Goal: Check status: Check status

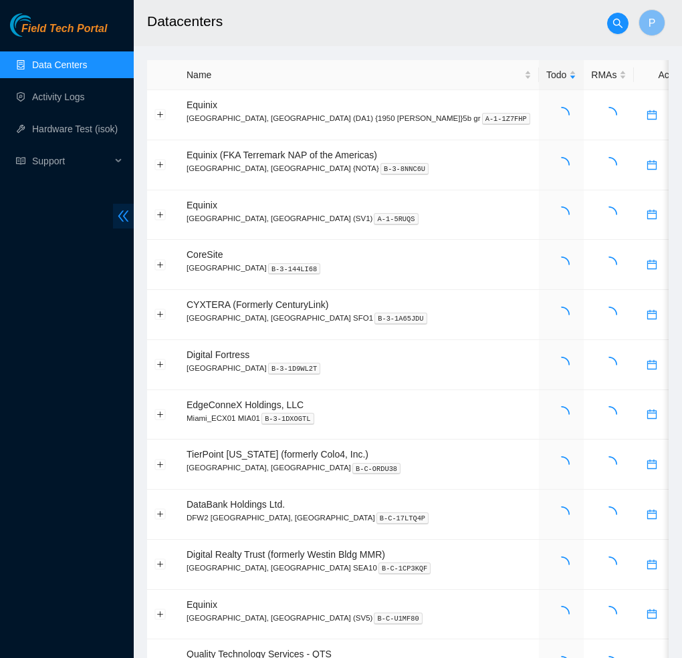
click at [117, 227] on span "double-left" at bounding box center [123, 216] width 21 height 25
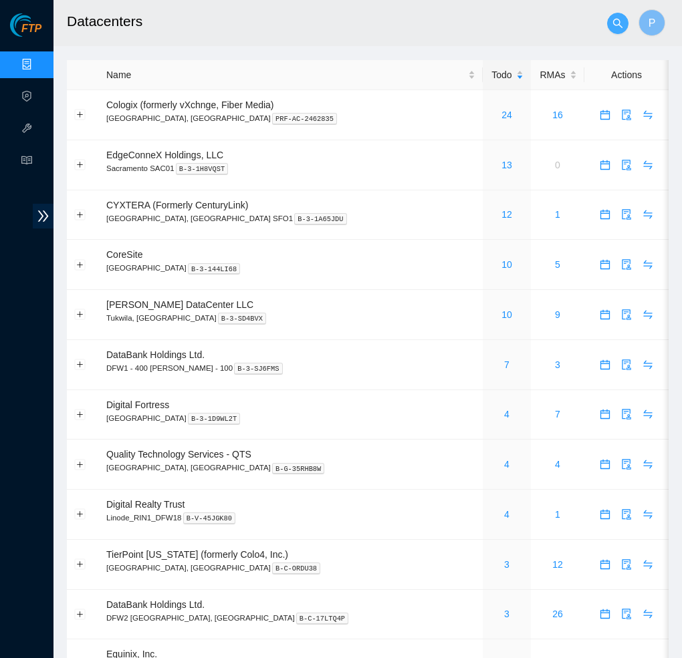
click at [613, 31] on button "button" at bounding box center [617, 23] width 21 height 21
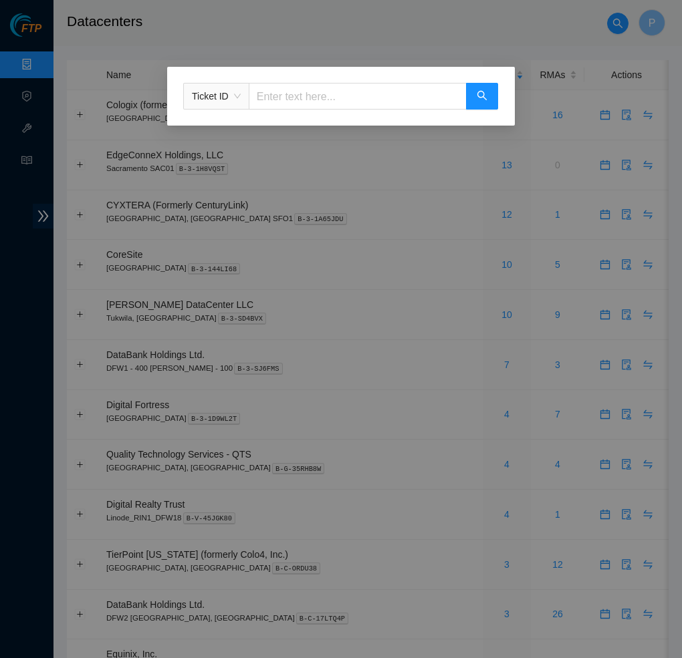
click at [348, 94] on input "text" at bounding box center [358, 96] width 218 height 27
paste input "B-V-5A8X7NF"
type input "B-V-5A8X7NF"
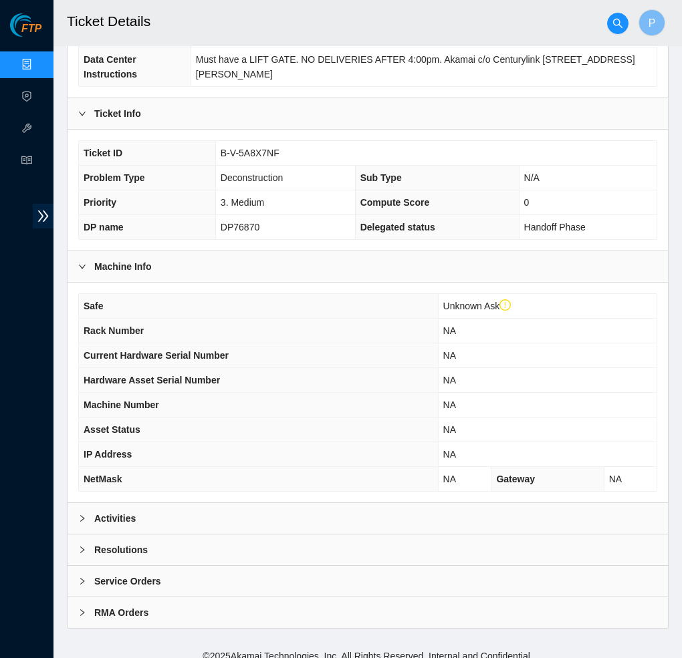
scroll to position [203, 0]
click at [227, 505] on div "Activities" at bounding box center [368, 519] width 600 height 31
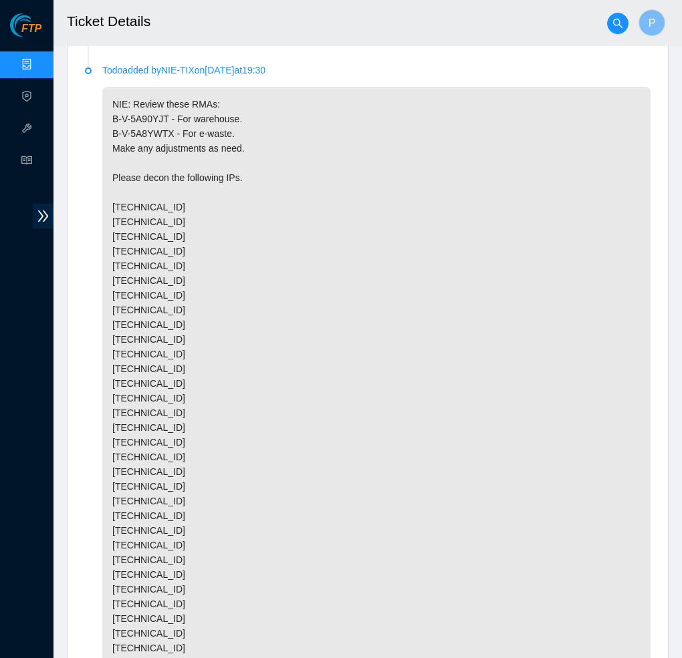
scroll to position [1604, 0]
